Goal: Task Accomplishment & Management: Manage account settings

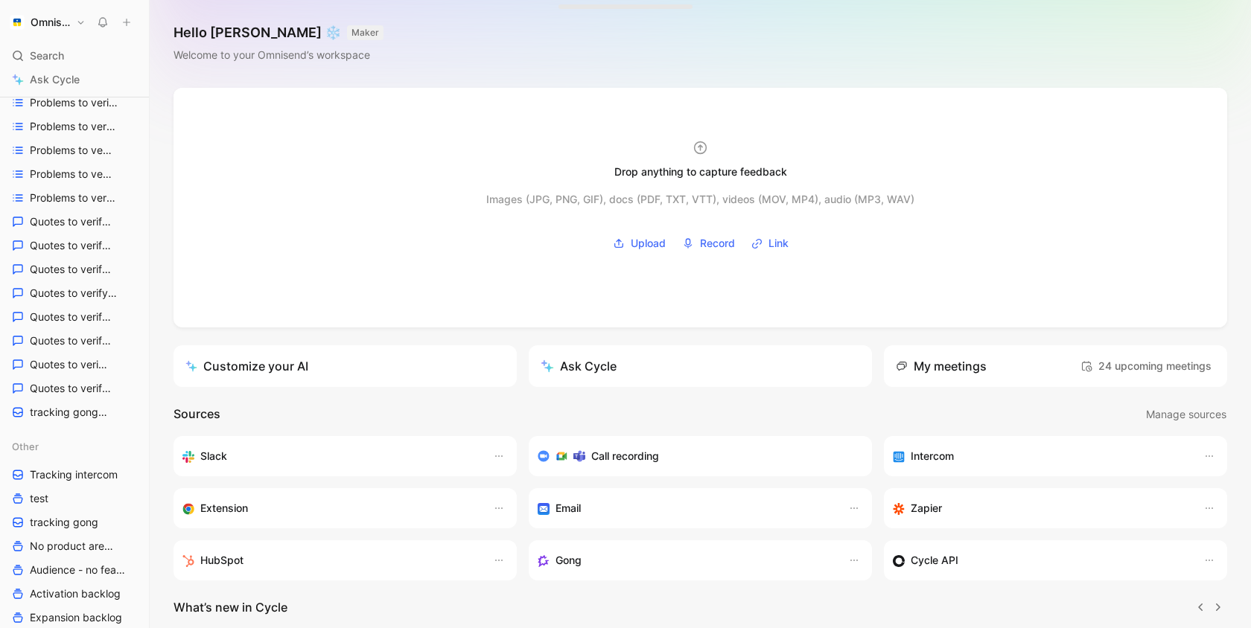
scroll to position [322, 0]
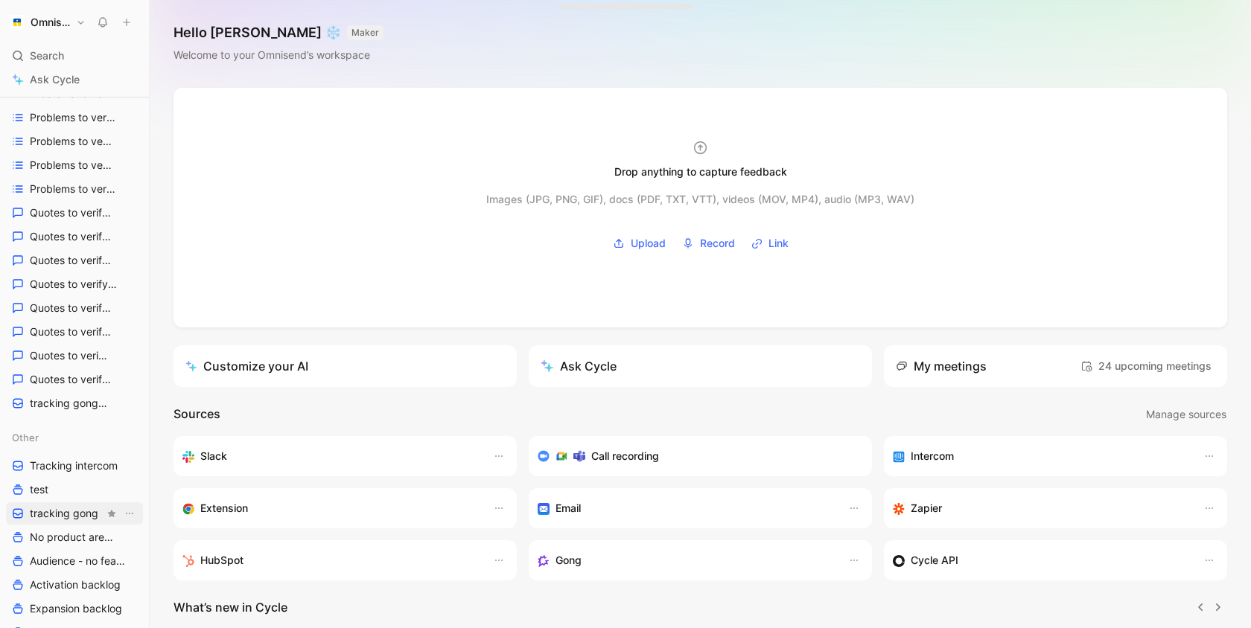
click at [72, 522] on link "tracking gong" at bounding box center [74, 514] width 137 height 22
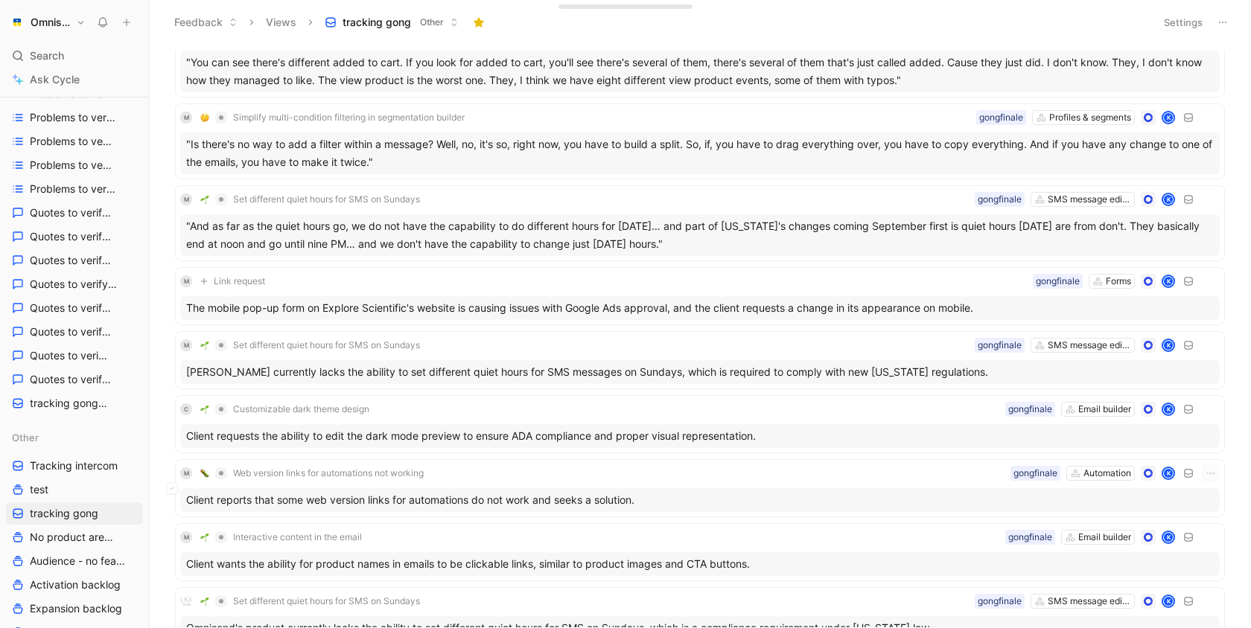
scroll to position [836, 0]
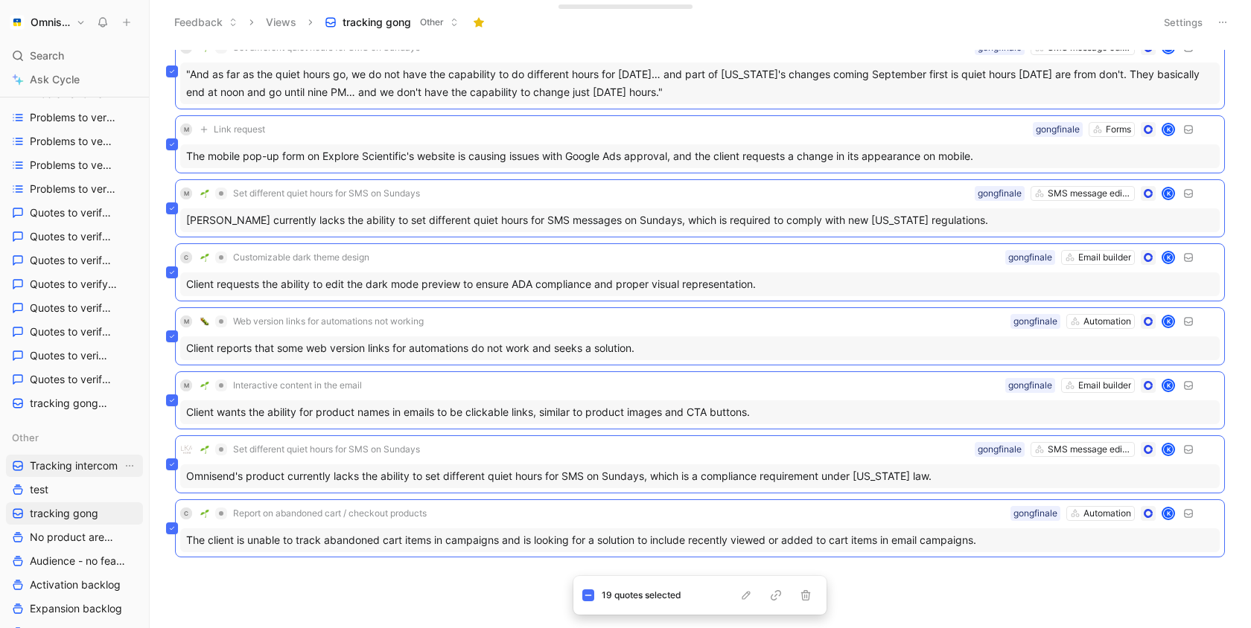
click at [92, 471] on span "Tracking intercom" at bounding box center [74, 466] width 88 height 15
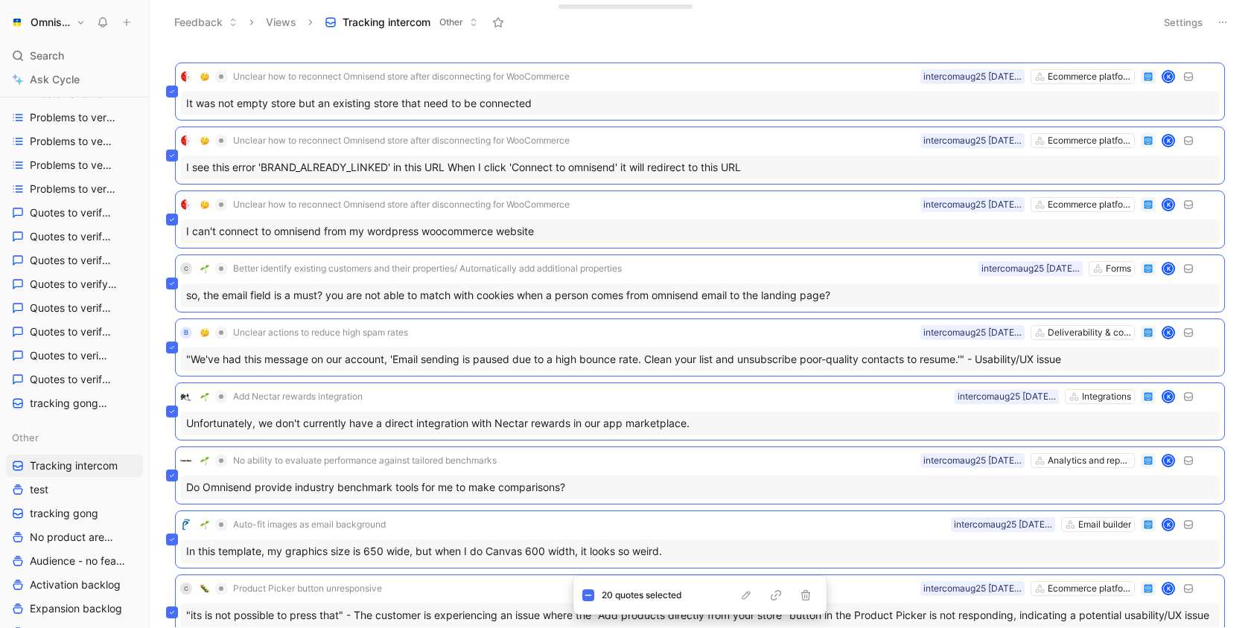
click at [1195, 22] on button "Settings" at bounding box center [1183, 22] width 52 height 21
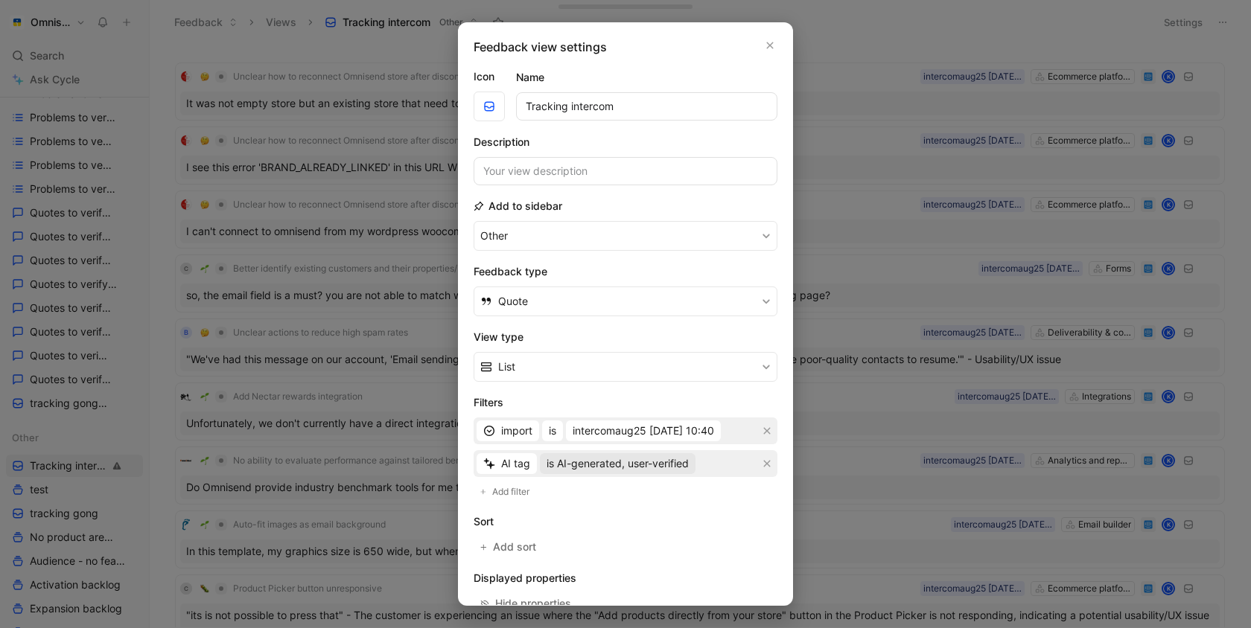
click at [608, 463] on span "is AI-generated, user-verified" at bounding box center [618, 464] width 142 height 18
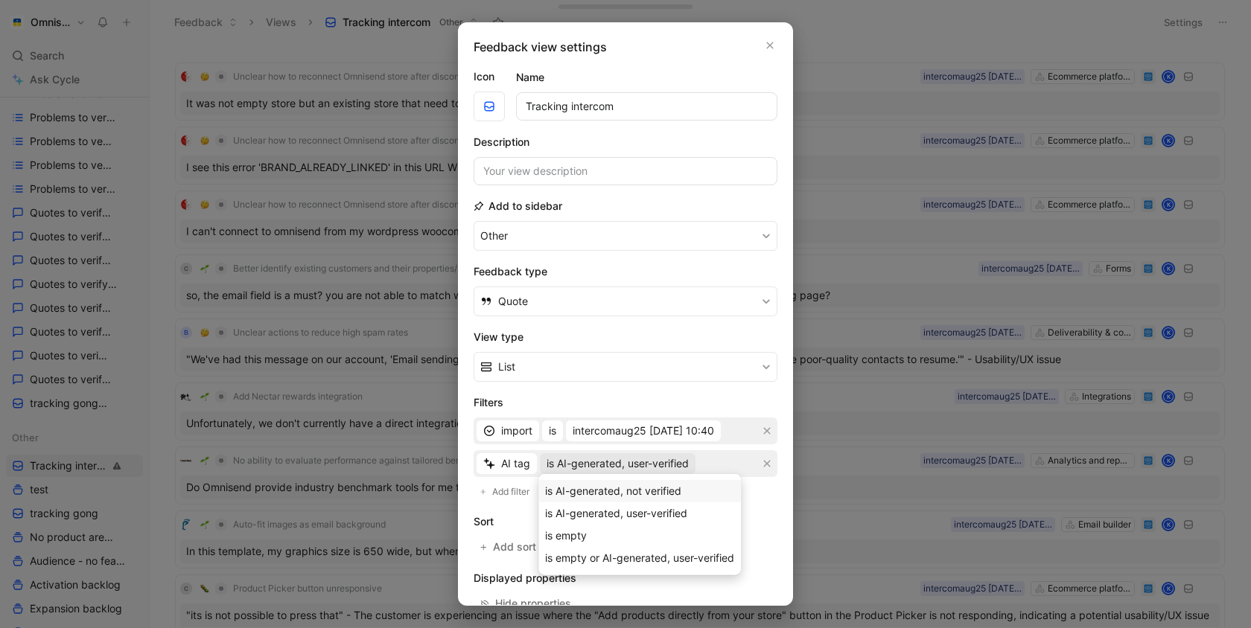
click at [640, 500] on div "is AI-generated, not verified" at bounding box center [639, 491] width 203 height 22
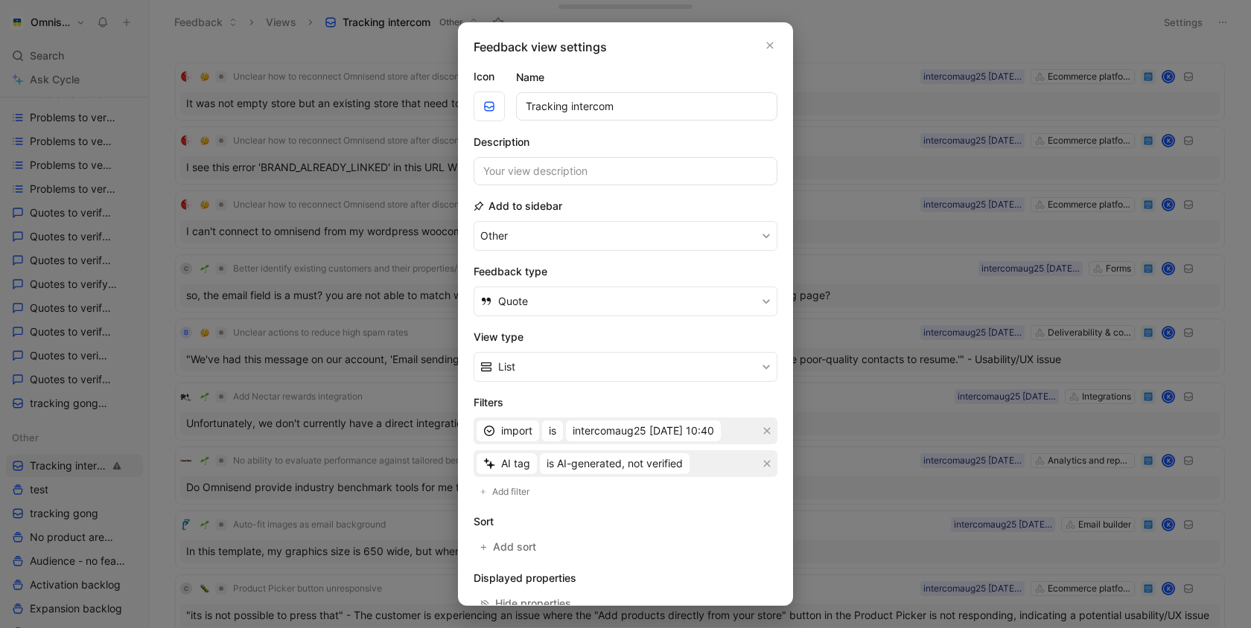
scroll to position [136, 0]
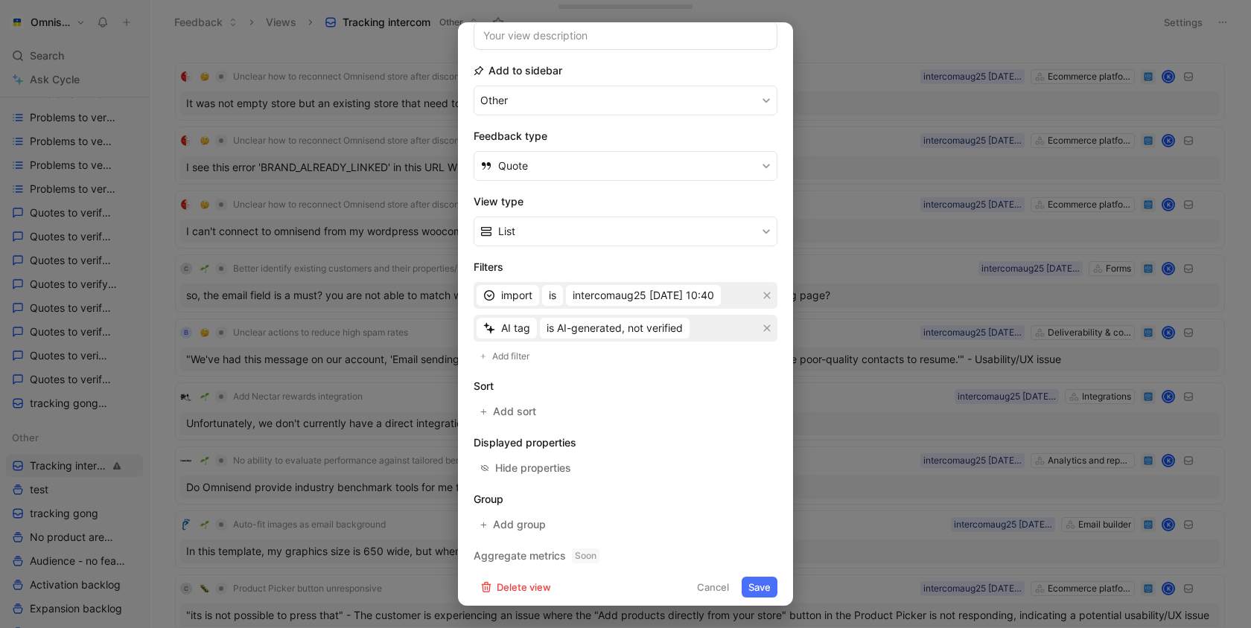
click at [760, 577] on button "Save" at bounding box center [760, 587] width 36 height 21
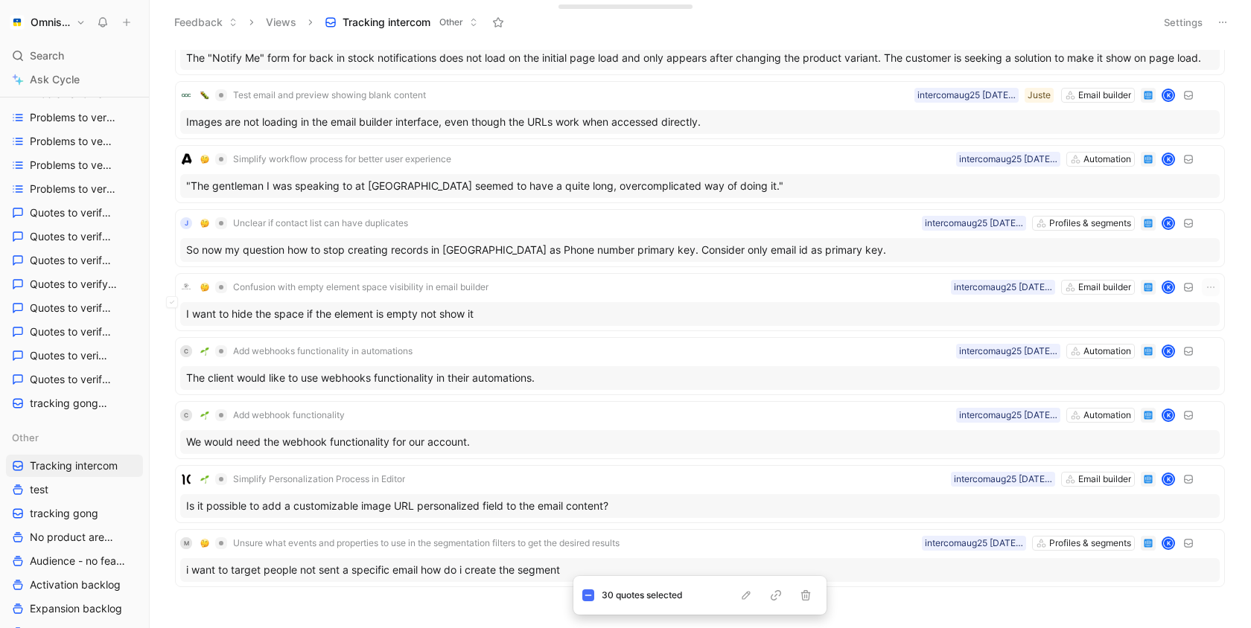
scroll to position [3244, 0]
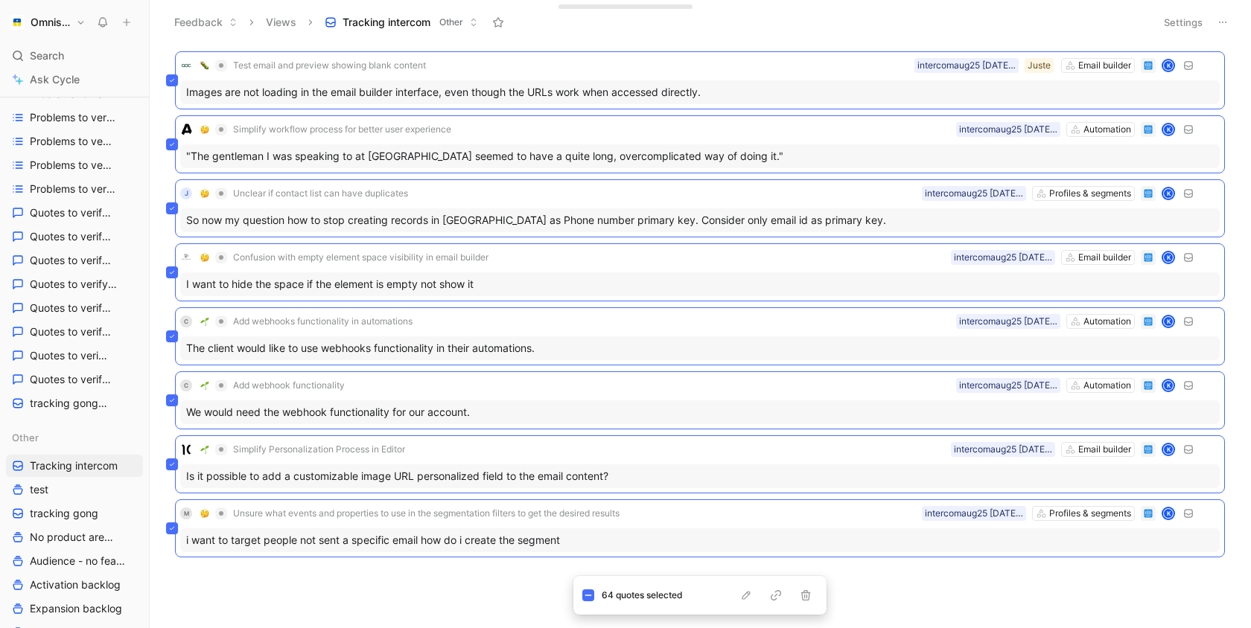
click at [942, 598] on body "Omnisend Search ⌘ K Ask Cycle Workspace Home G then H Feedback G then F Request…" at bounding box center [625, 314] width 1251 height 628
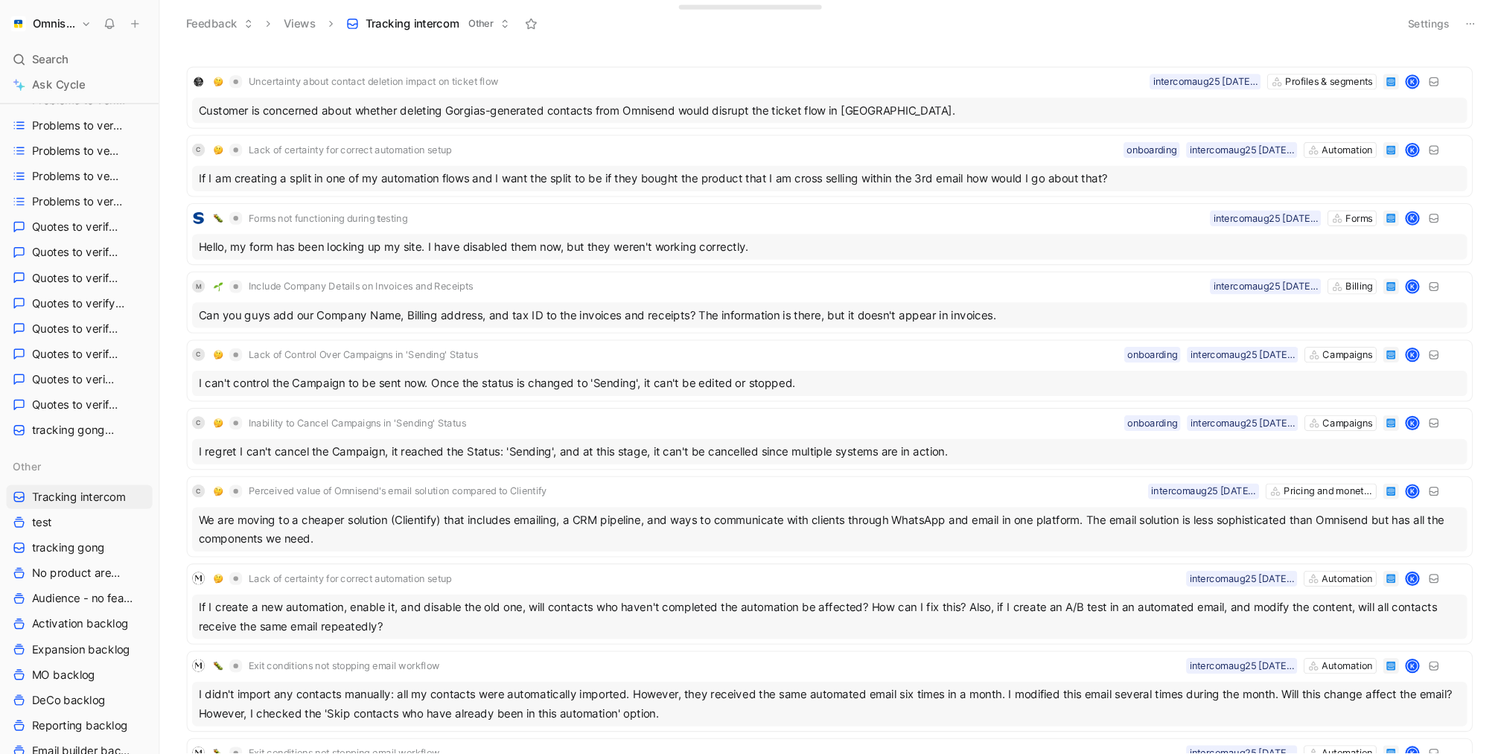
scroll to position [322, 0]
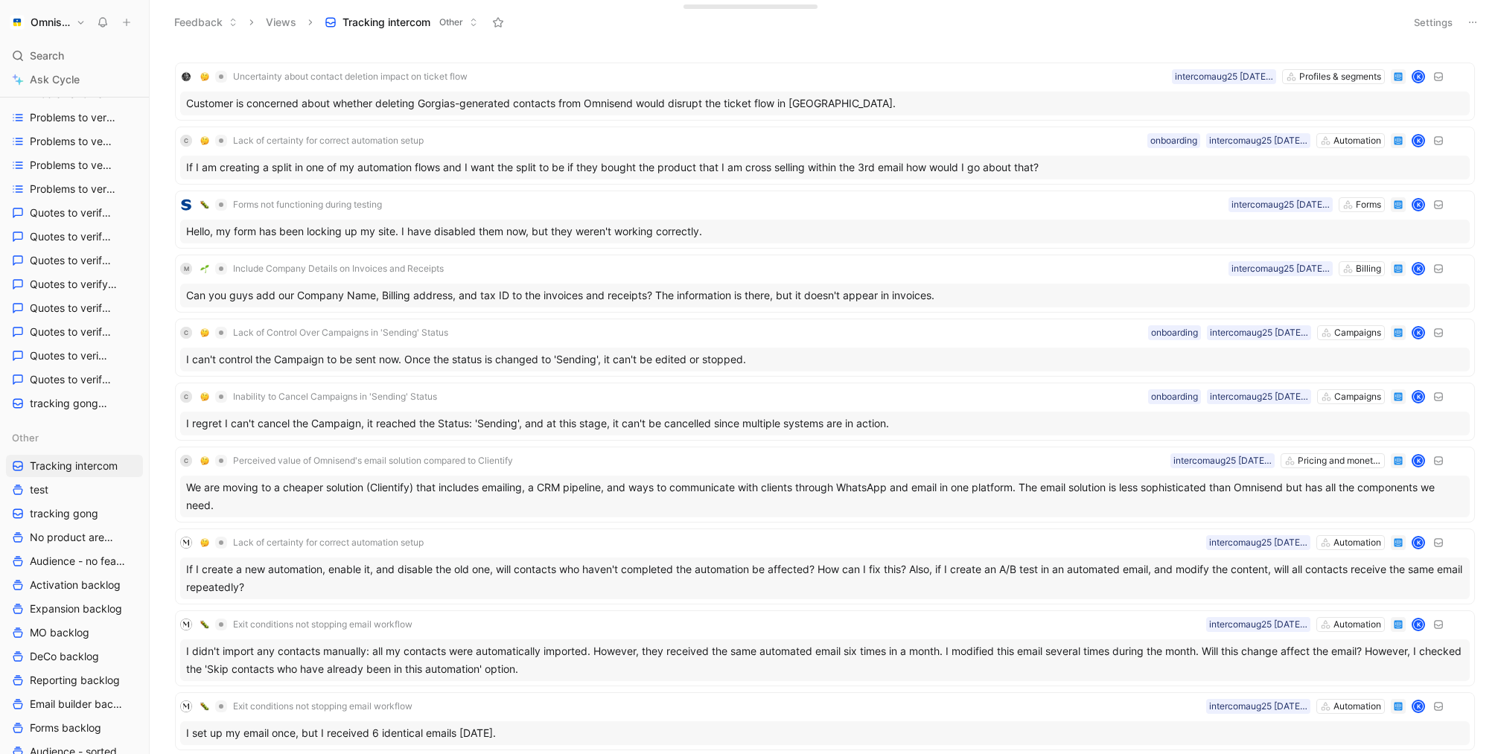
click at [1250, 12] on button "Settings" at bounding box center [1433, 22] width 52 height 21
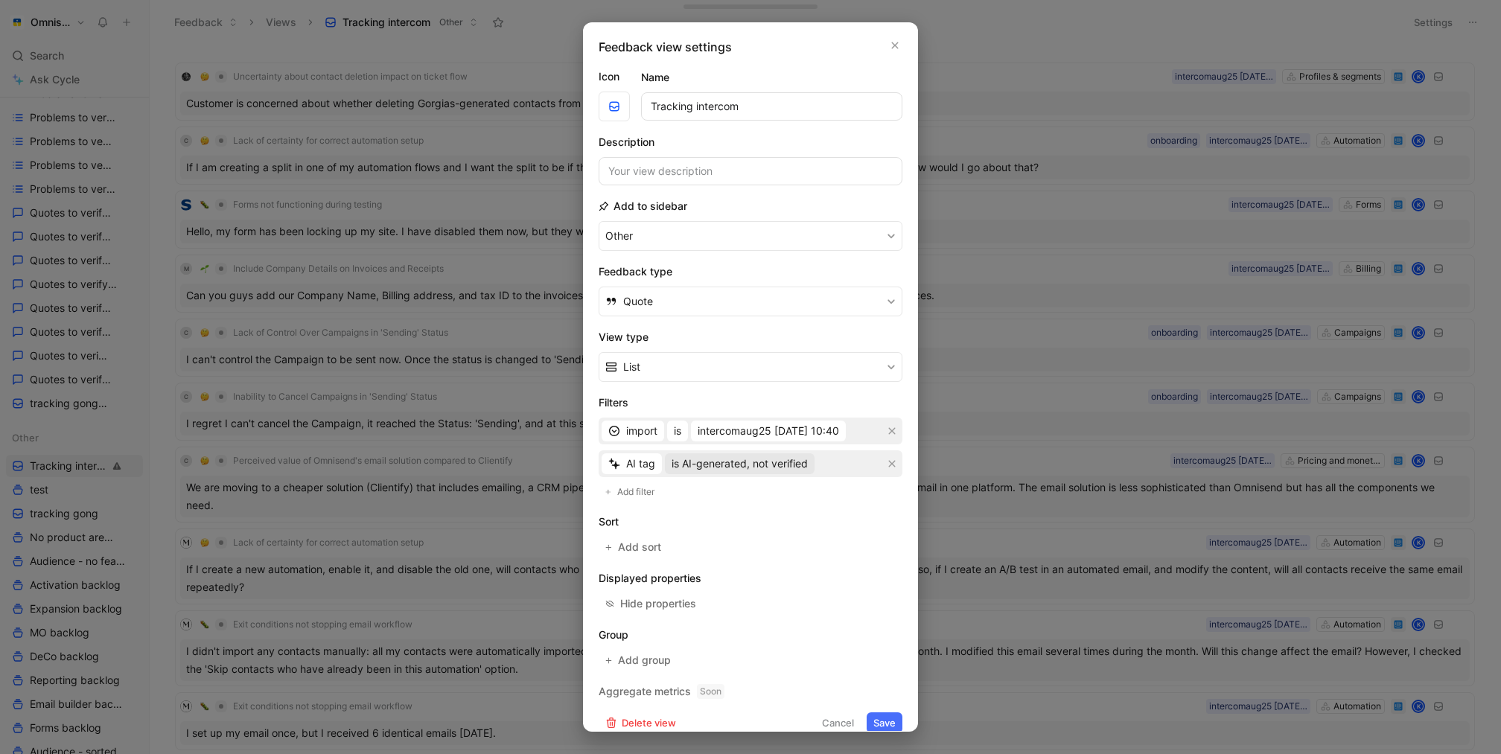
click at [770, 467] on span "is AI-generated, not verified" at bounding box center [740, 464] width 136 height 18
click at [757, 512] on span "is AI-generated, user-verified" at bounding box center [741, 514] width 142 height 13
click at [881, 628] on form "Icon Name Tracking intercom Description Add to sidebar Other Feedback type Quot…" at bounding box center [751, 401] width 304 height 666
click at [881, 628] on button "Save" at bounding box center [885, 723] width 36 height 21
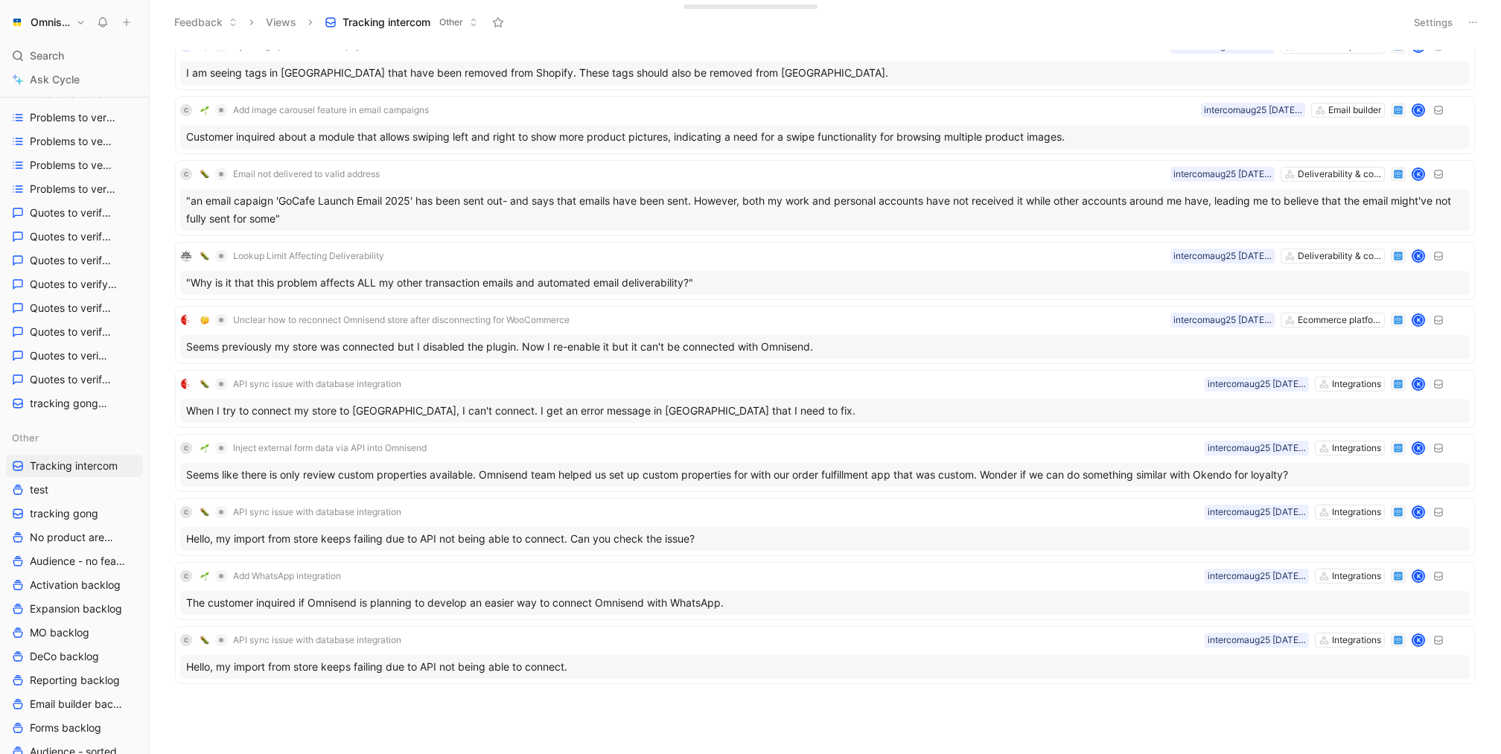
scroll to position [0, 0]
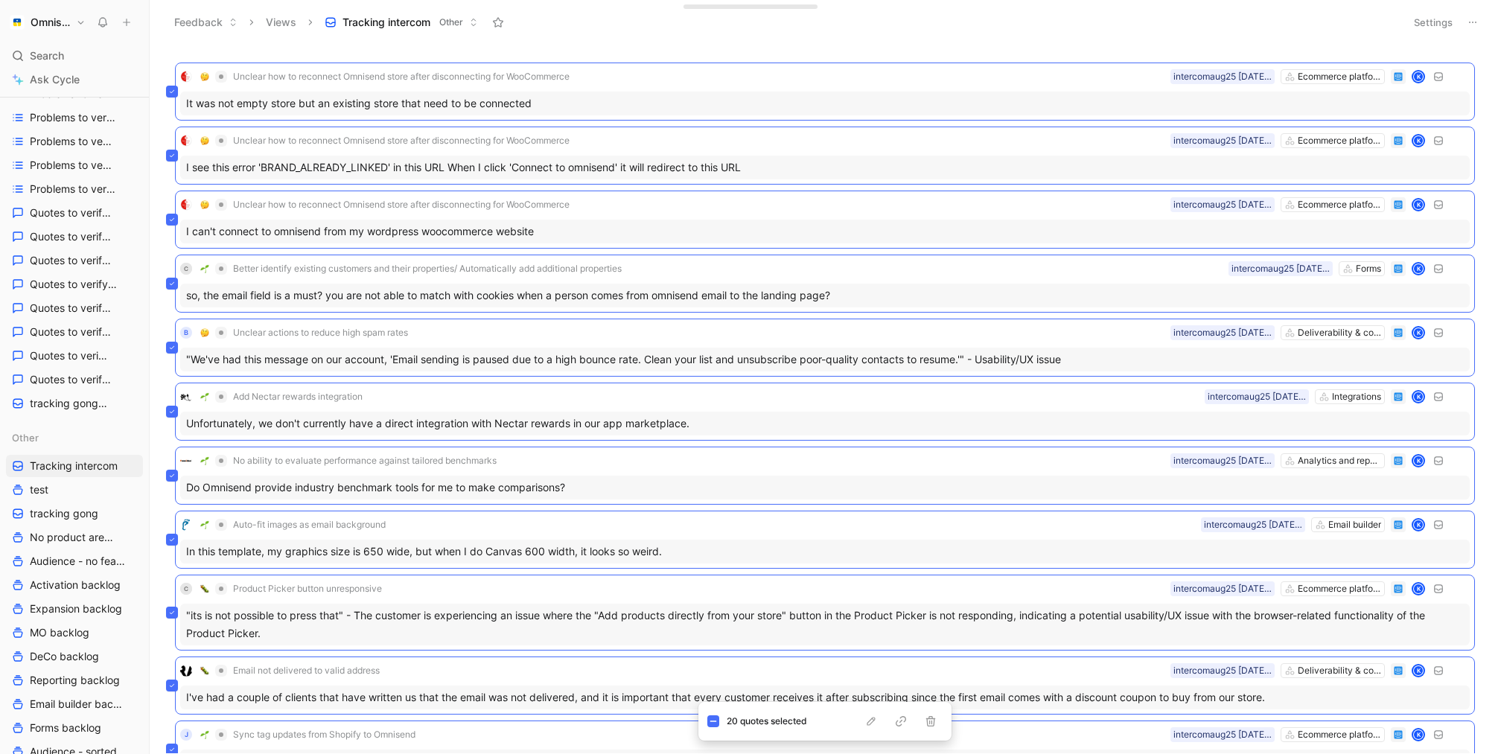
click at [1046, 13] on div "Feedback Views Tracking intercom Other" at bounding box center [781, 22] width 1231 height 25
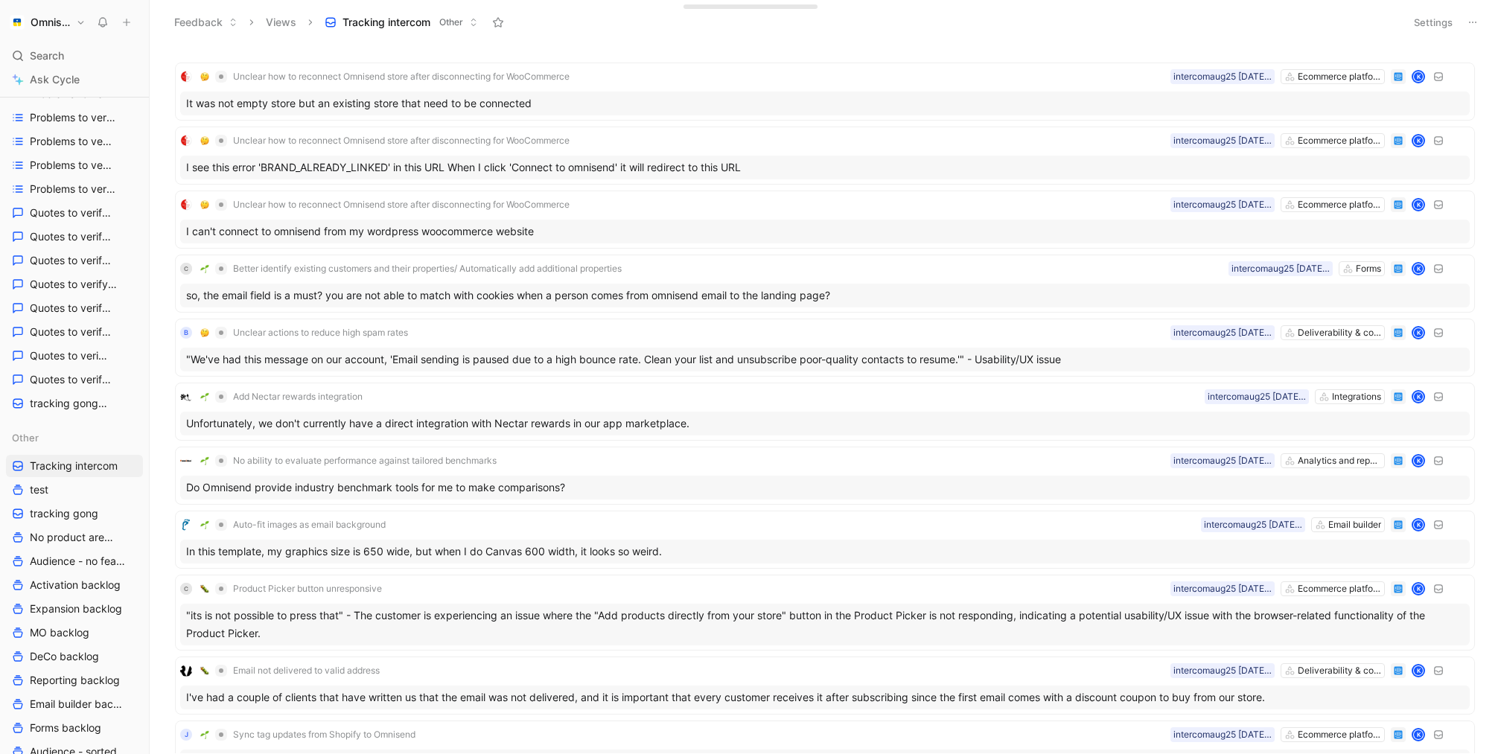
click at [1250, 12] on button "Settings" at bounding box center [1433, 22] width 52 height 21
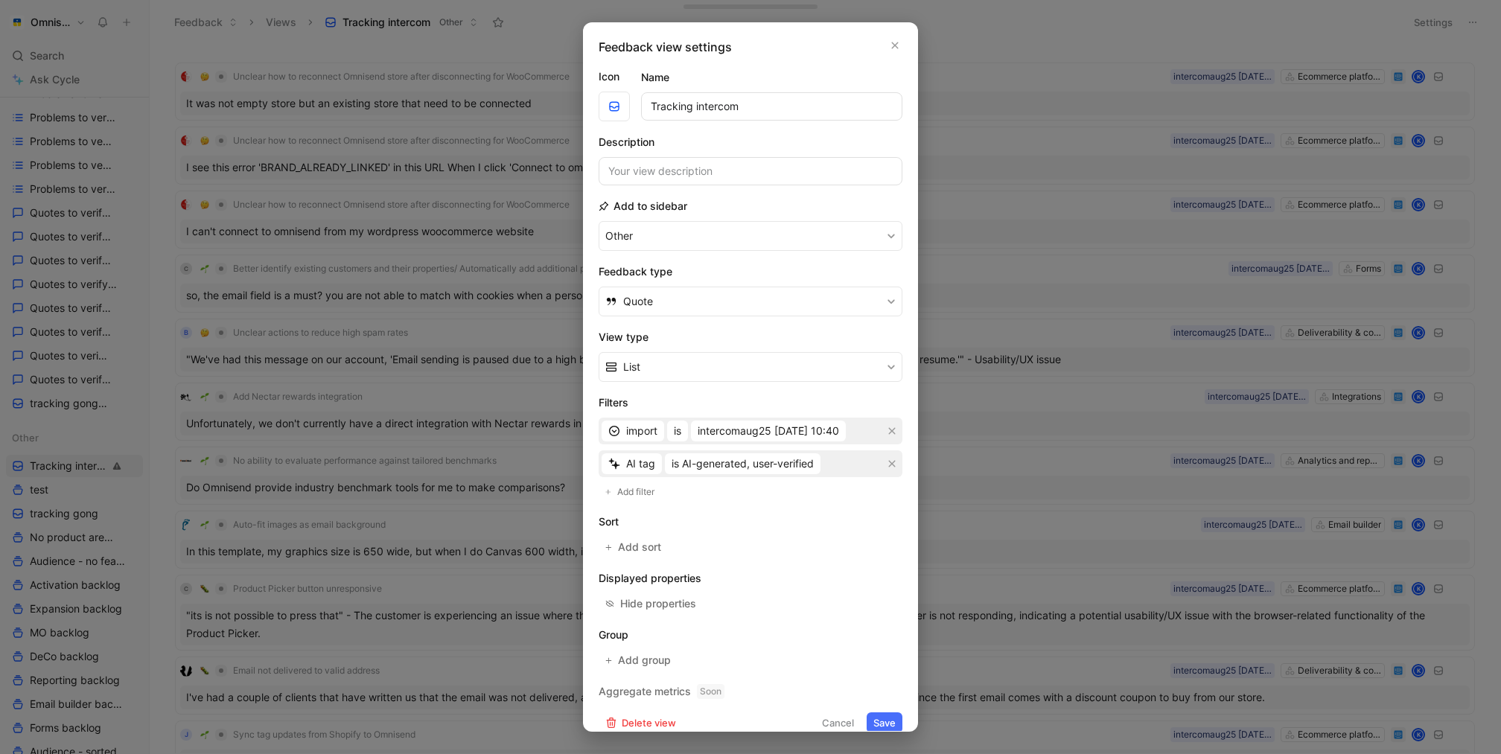
click at [1168, 281] on div at bounding box center [750, 377] width 1501 height 754
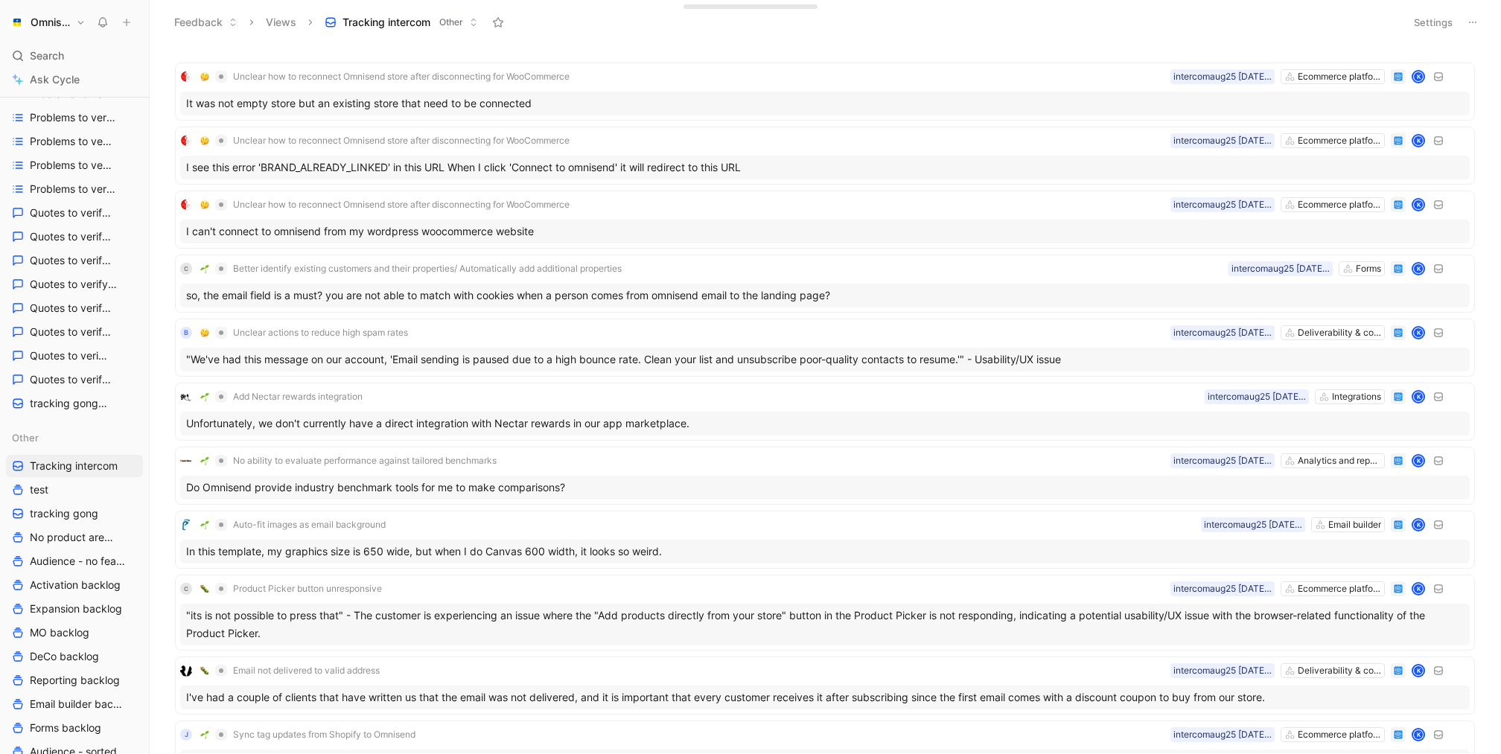
click at [1250, 20] on button "Settings" at bounding box center [1433, 22] width 52 height 21
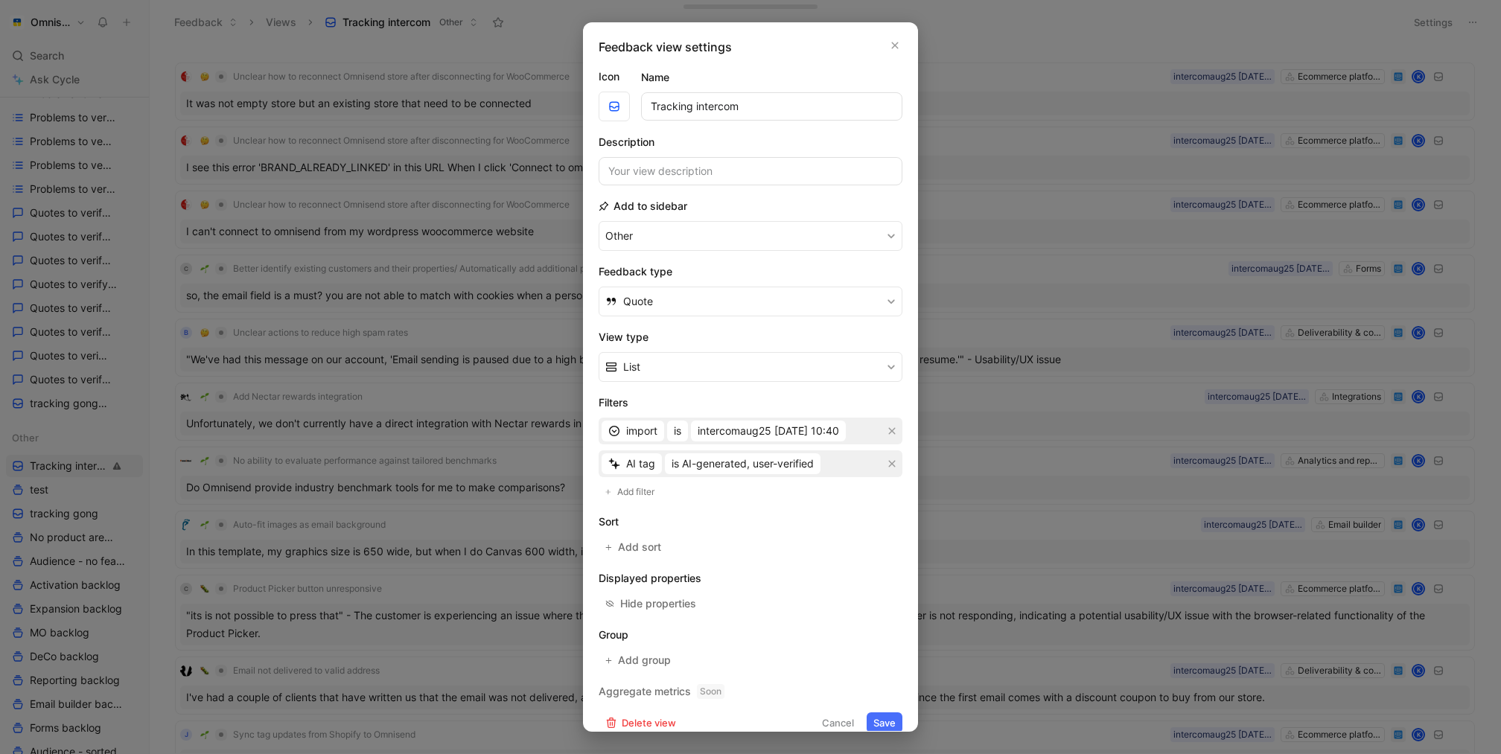
click at [805, 481] on div "Filters import is intercomaug25 [DATE] 10:40 AI tag is AI-generated, user-verif…" at bounding box center [751, 447] width 304 height 107
click at [805, 468] on span "is AI-generated, user-verified" at bounding box center [743, 464] width 142 height 18
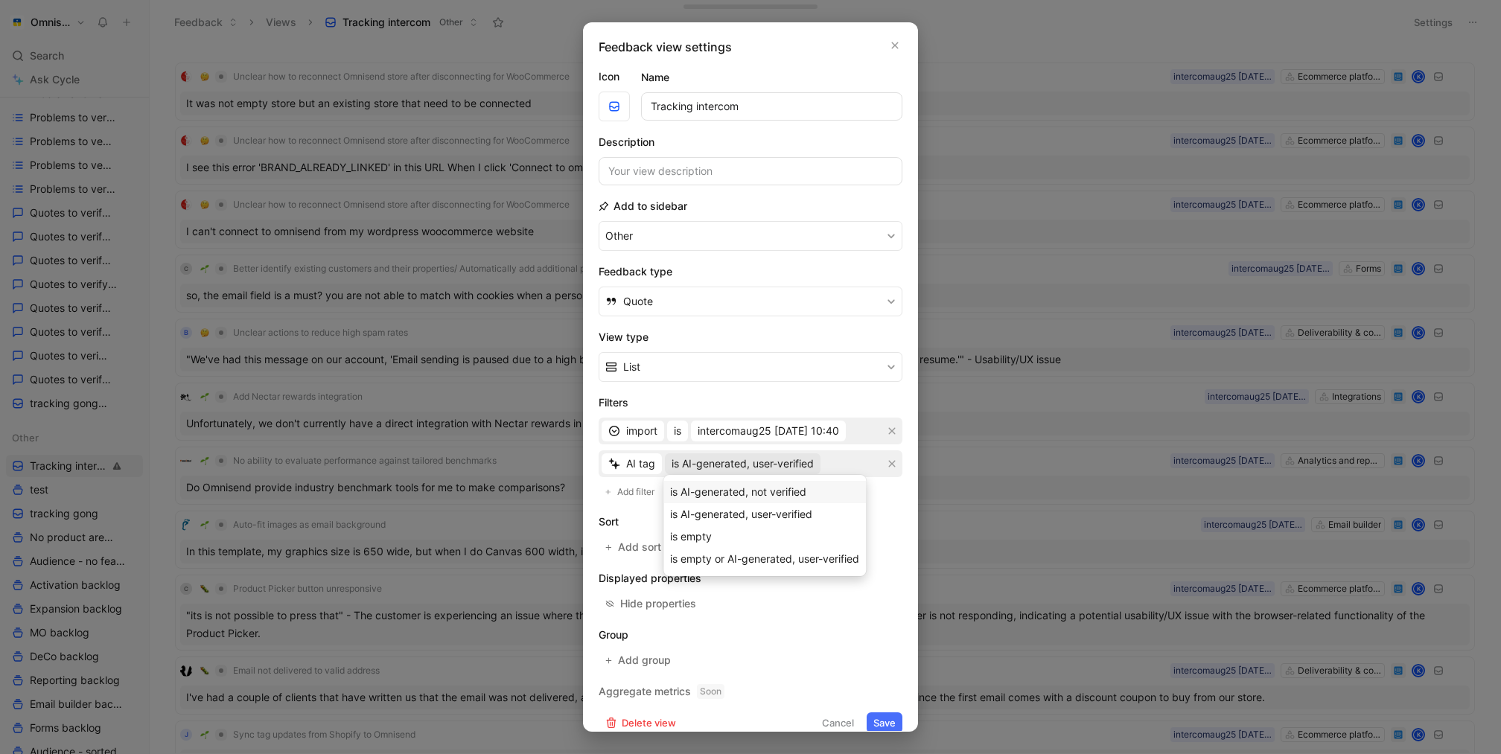
drag, startPoint x: 783, startPoint y: 514, endPoint x: 793, endPoint y: 488, distance: 27.1
click at [793, 488] on div "is AI-generated, not verified is AI-generated, user-verified is empty is empty …" at bounding box center [764, 525] width 203 height 89
click at [793, 488] on span "is AI-generated, not verified" at bounding box center [738, 491] width 136 height 13
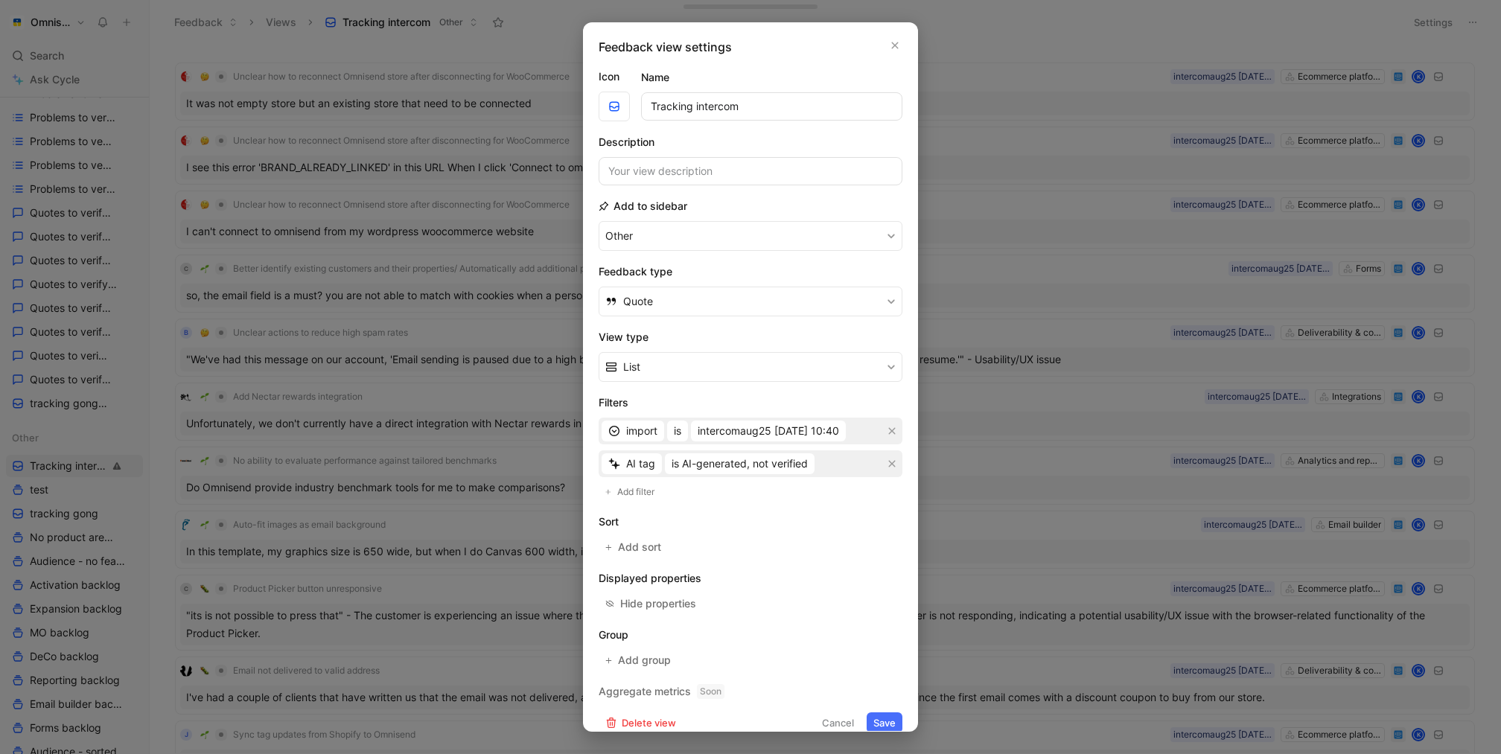
click at [888, 628] on button "Save" at bounding box center [885, 723] width 36 height 21
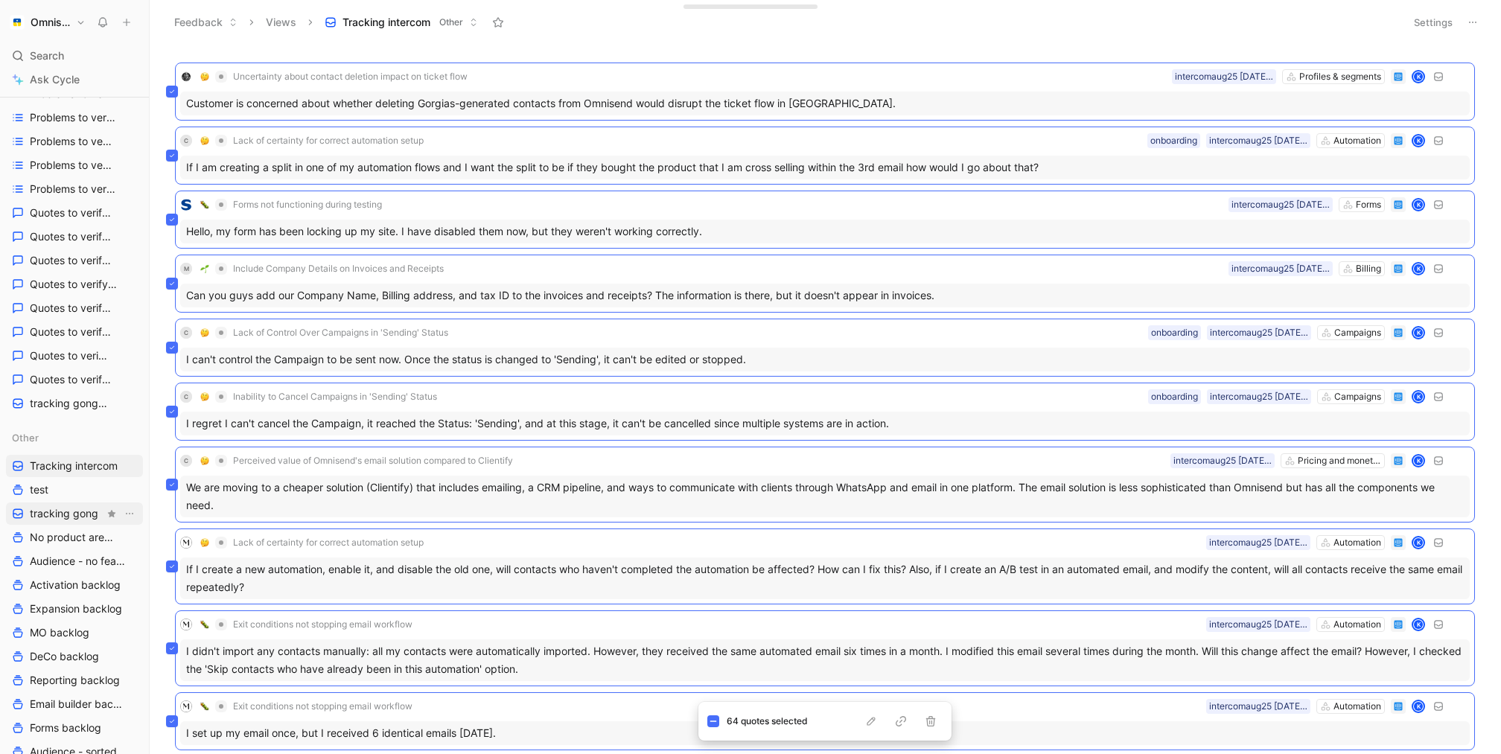
click at [85, 520] on link "tracking gong" at bounding box center [74, 514] width 137 height 22
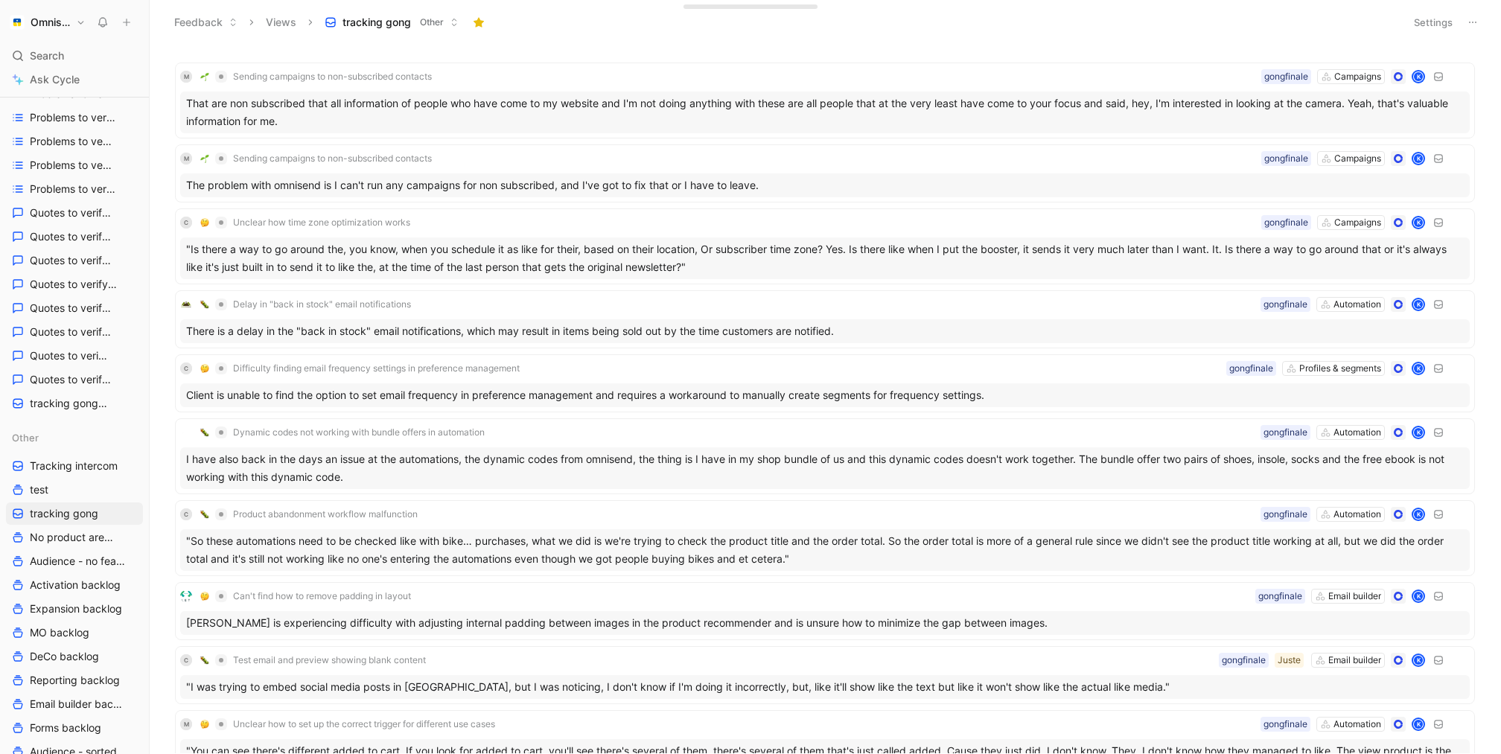
click at [1250, 24] on button "Settings" at bounding box center [1433, 22] width 52 height 21
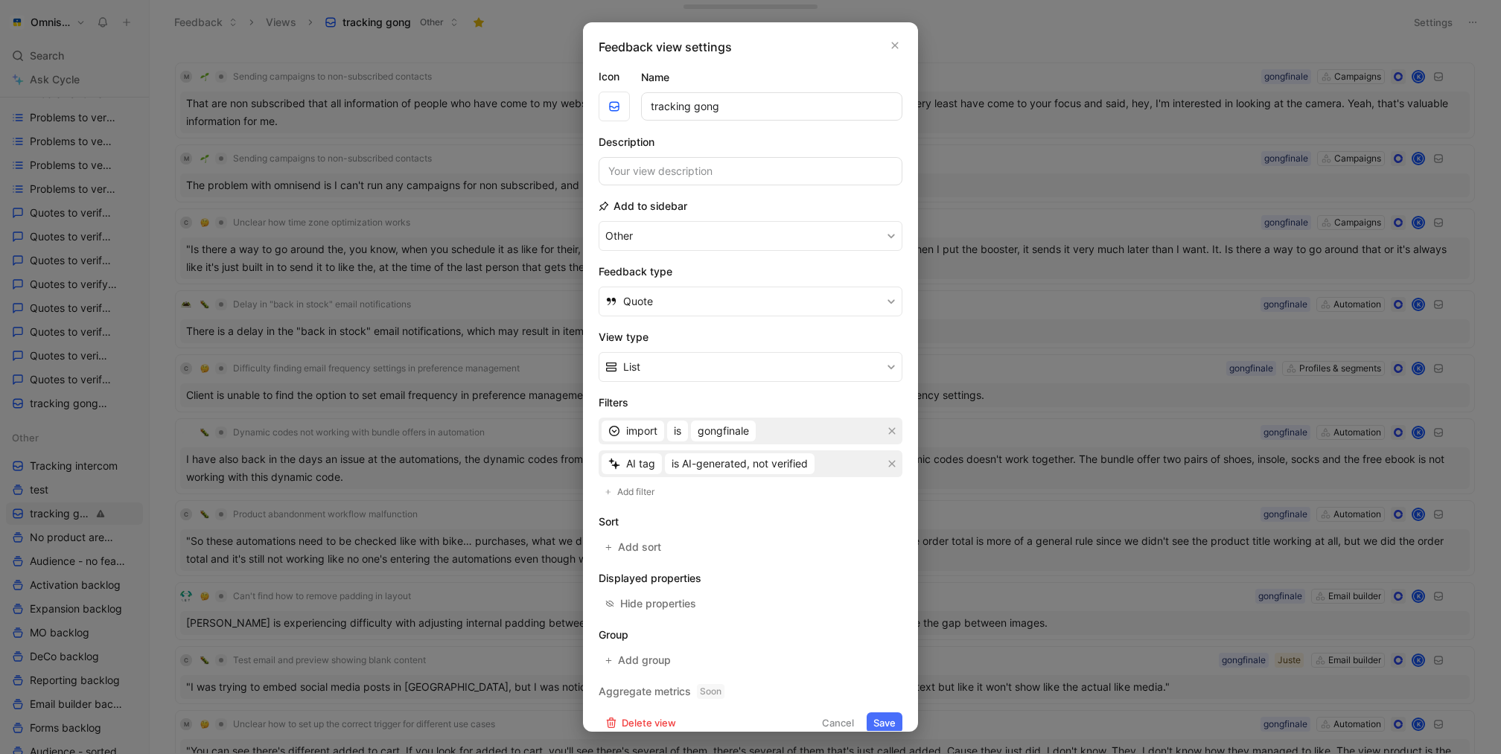
click at [1085, 346] on div at bounding box center [750, 377] width 1501 height 754
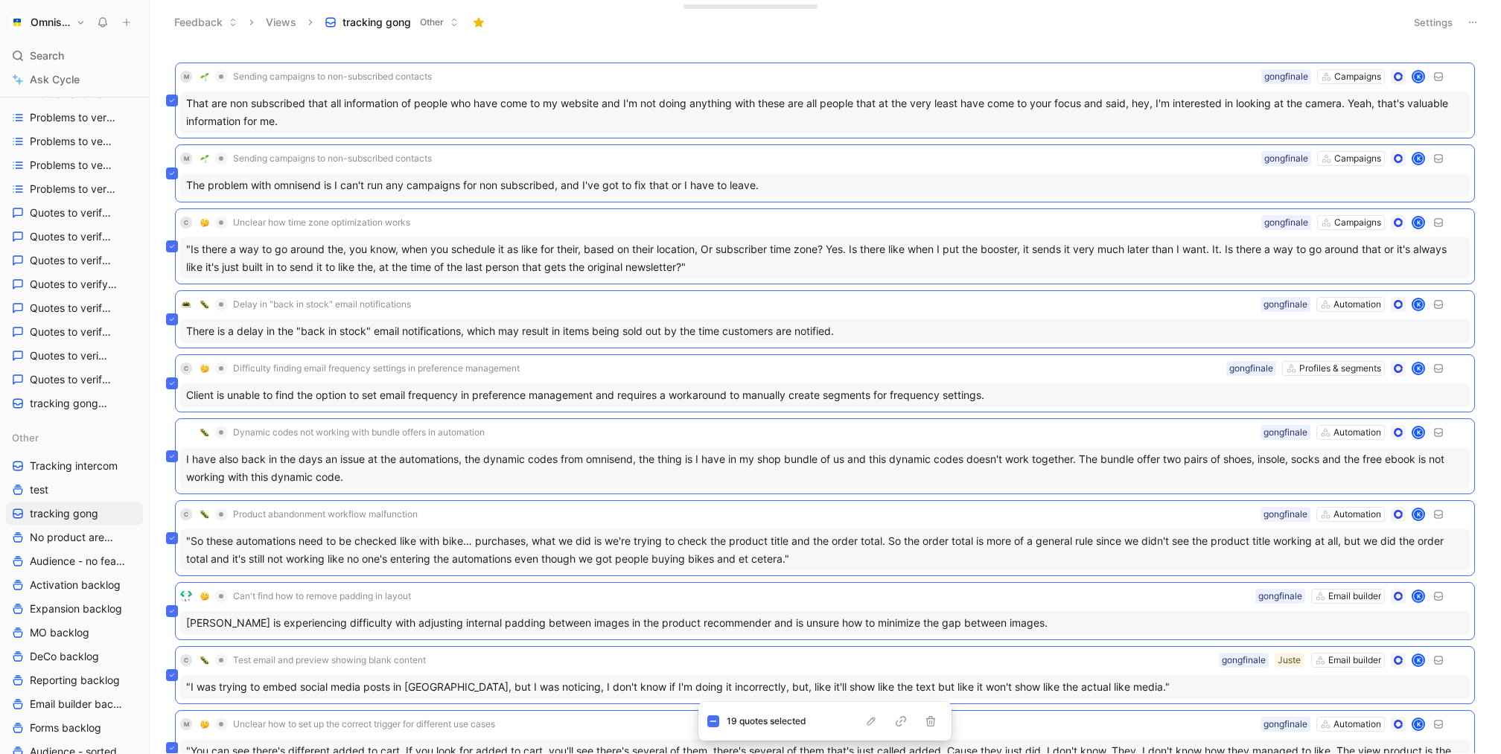
click at [1250, 32] on div "Feedback Views tracking gong Other" at bounding box center [781, 22] width 1231 height 25
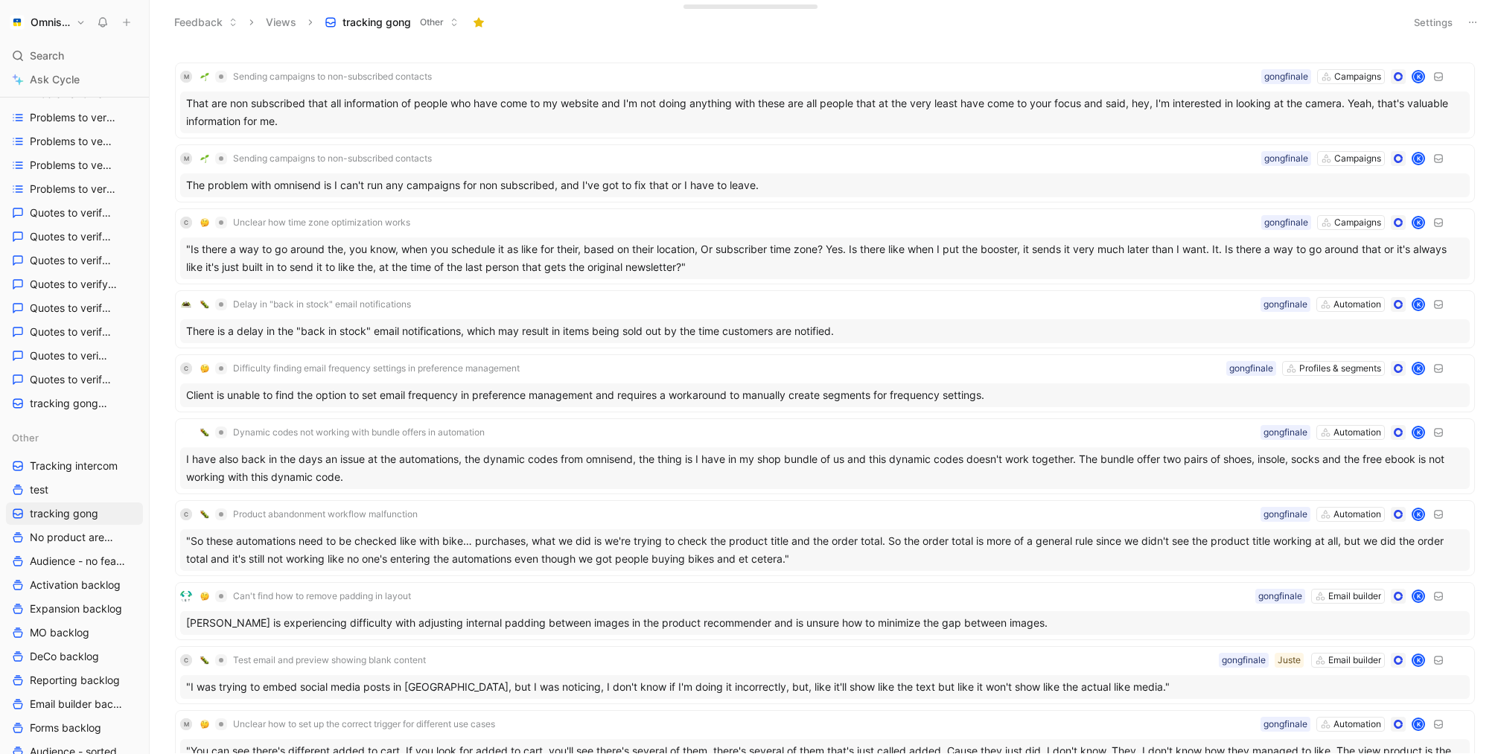
click at [1250, 25] on button "Settings" at bounding box center [1433, 22] width 52 height 21
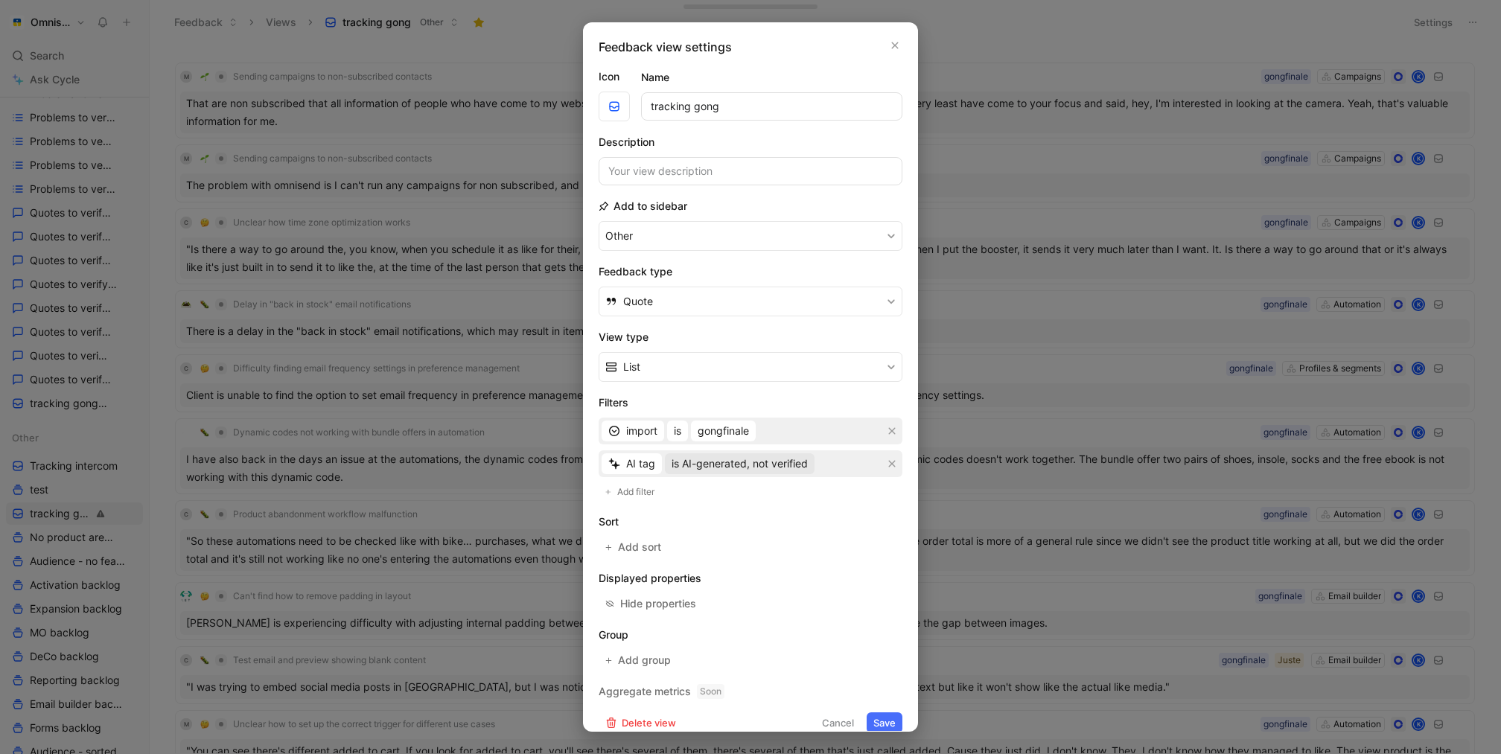
click at [789, 468] on span "is AI-generated, not verified" at bounding box center [740, 464] width 136 height 18
click at [785, 517] on span "is AI-generated, user-verified" at bounding box center [741, 514] width 142 height 13
click at [888, 628] on button "Save" at bounding box center [885, 723] width 36 height 21
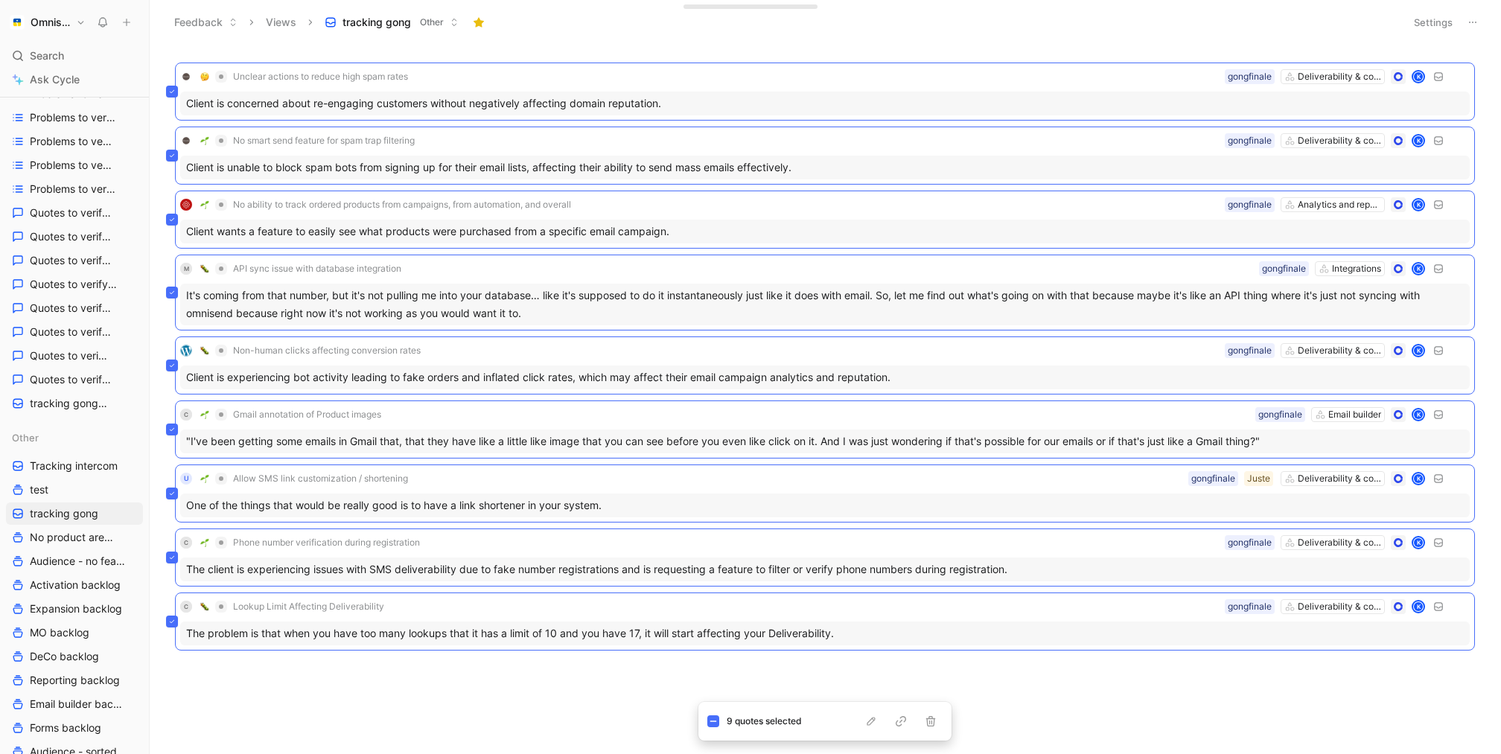
click at [1128, 25] on div "Feedback Views tracking gong Other" at bounding box center [781, 22] width 1231 height 25
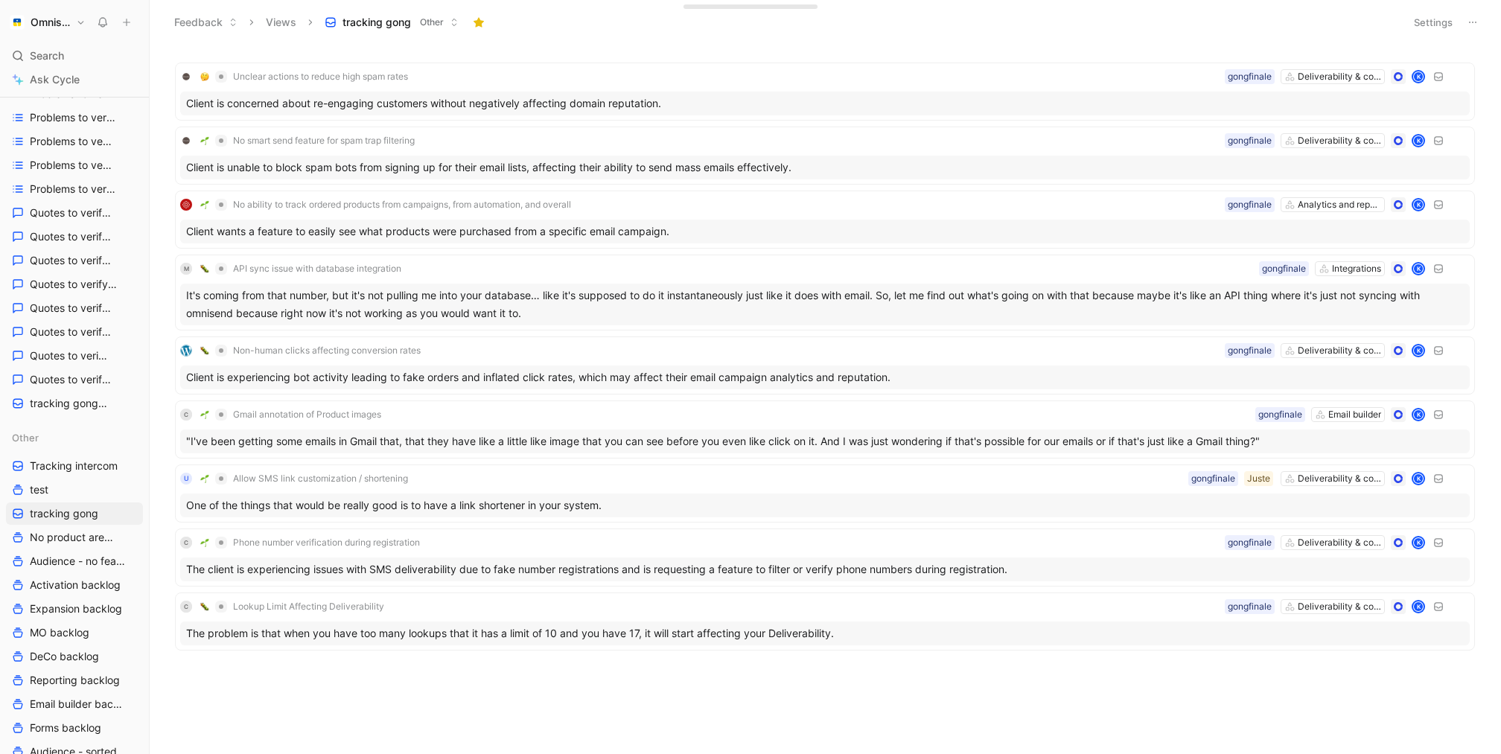
click at [1250, 32] on button "Settings" at bounding box center [1433, 22] width 52 height 21
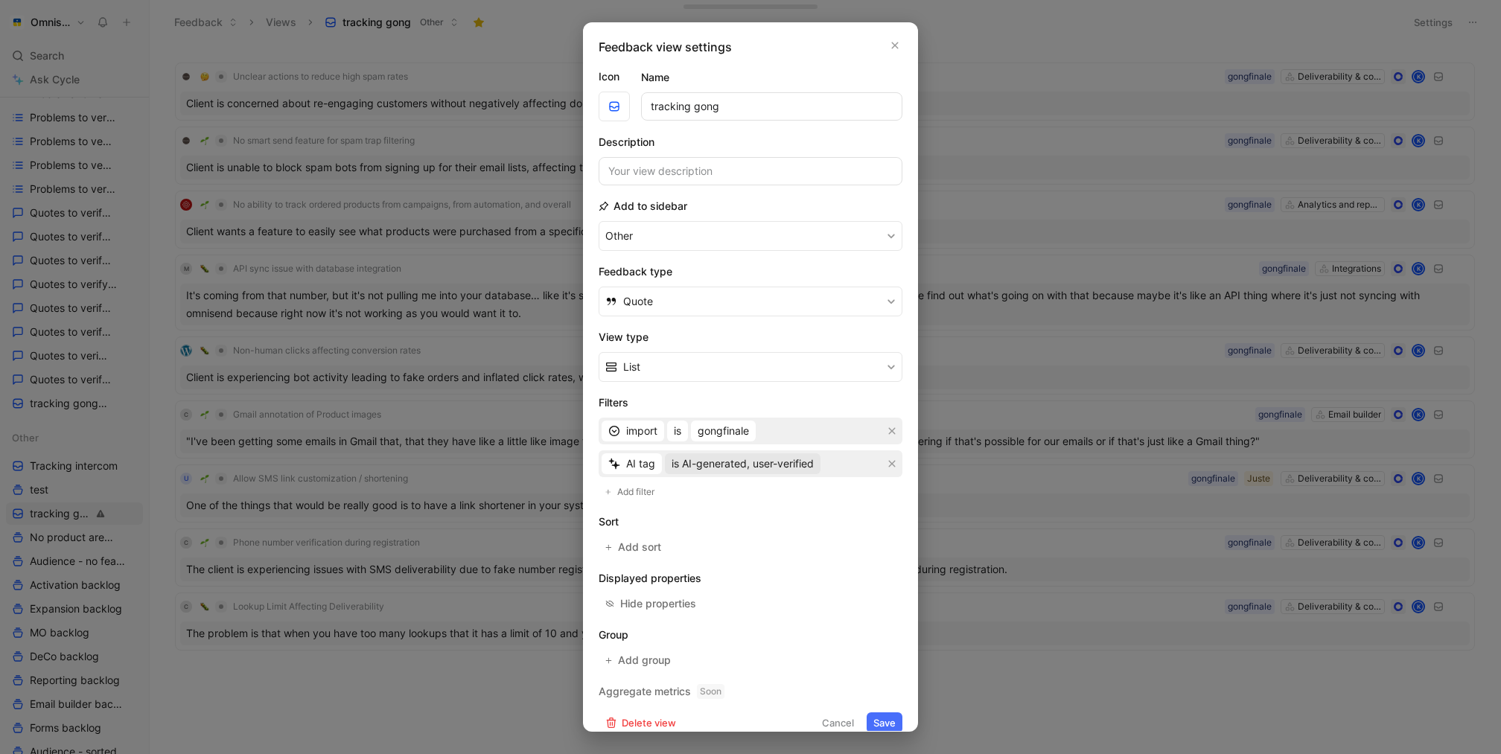
click at [756, 465] on span "is AI-generated, user-verified" at bounding box center [743, 464] width 142 height 18
click at [763, 496] on span "is AI-generated, not verified" at bounding box center [738, 491] width 136 height 13
click at [891, 628] on button "Save" at bounding box center [885, 723] width 36 height 21
